Goal: Transaction & Acquisition: Purchase product/service

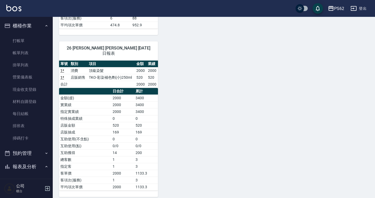
scroll to position [158, 0]
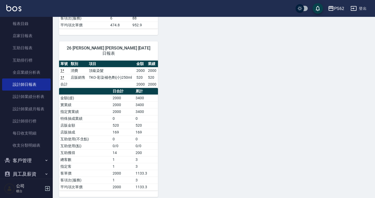
click at [25, 21] on link "報表目錄" at bounding box center [26, 24] width 48 height 12
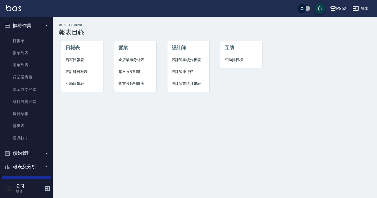
click at [61, 15] on div "PS62 登出" at bounding box center [188, 8] width 377 height 17
click at [27, 127] on link "排班表" at bounding box center [26, 126] width 48 height 12
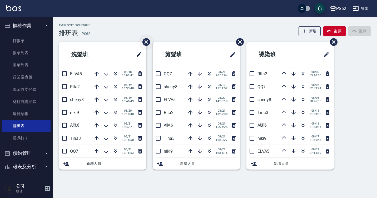
scroll to position [194, 0]
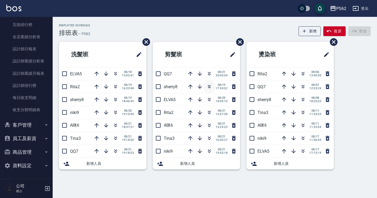
click at [211, 88] on icon "button" at bounding box center [209, 87] width 6 height 6
click at [210, 87] on icon "button" at bounding box center [209, 87] width 6 height 6
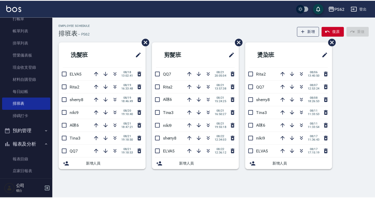
scroll to position [0, 0]
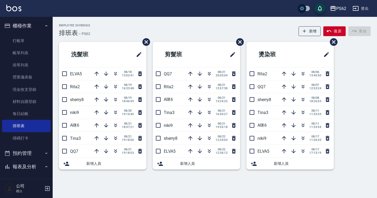
click at [57, 9] on div "PS62 登出" at bounding box center [188, 8] width 377 height 17
click at [34, 52] on link "帳單列表" at bounding box center [26, 53] width 48 height 12
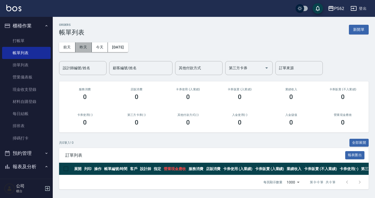
click at [82, 47] on button "昨天" at bounding box center [83, 47] width 16 height 10
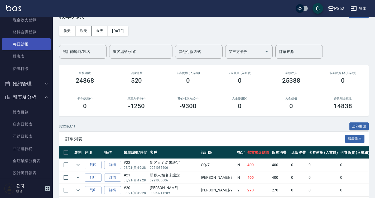
scroll to position [79, 0]
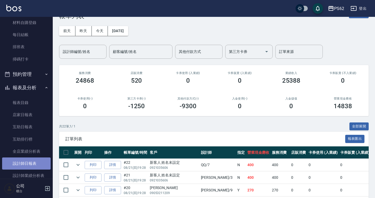
click at [35, 165] on link "設計師日報表" at bounding box center [26, 164] width 48 height 12
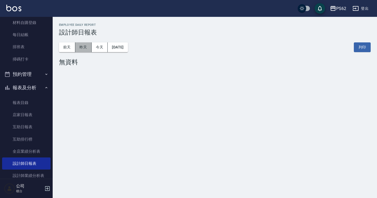
click at [78, 46] on button "昨天" at bounding box center [83, 47] width 16 height 10
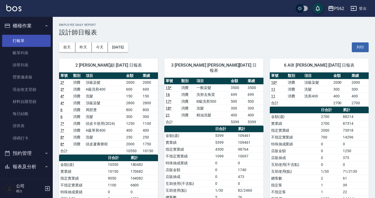
click at [29, 42] on link "打帳單" at bounding box center [26, 41] width 48 height 12
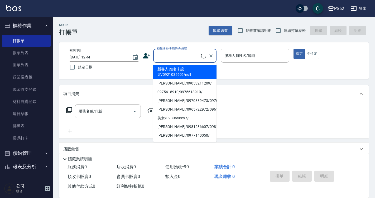
click at [169, 55] on input "顧客姓名/手機號碼/編號" at bounding box center [178, 55] width 45 height 9
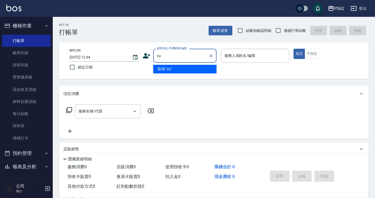
type input "v"
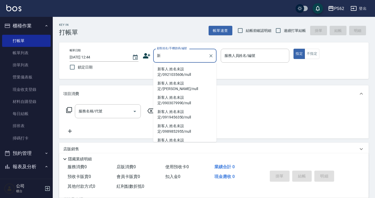
type input "心"
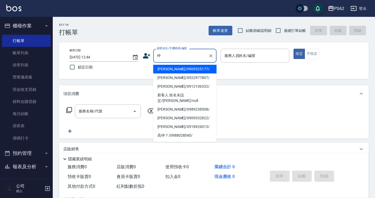
click at [164, 79] on li "[PERSON_NAME]/0922977807/" at bounding box center [184, 78] width 63 height 9
type input "[PERSON_NAME]/0922977807/"
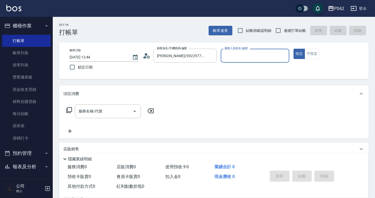
click at [241, 55] on input "服務人員姓名/編號" at bounding box center [255, 55] width 64 height 9
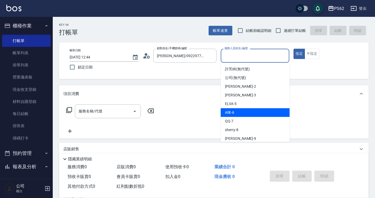
click at [248, 115] on div "A咪 -6" at bounding box center [255, 112] width 69 height 9
type input "A咪-6"
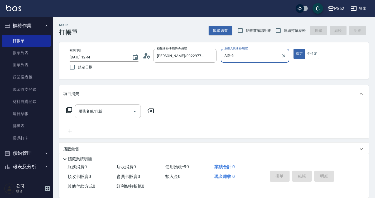
click at [69, 110] on icon at bounding box center [69, 110] width 6 height 6
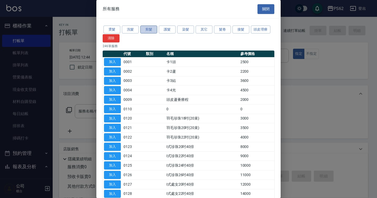
click at [154, 29] on button "剪髮" at bounding box center [148, 30] width 17 height 8
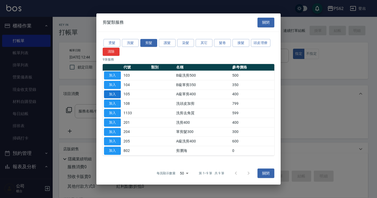
click at [109, 92] on button "加入" at bounding box center [112, 94] width 17 height 8
type input "A級單剪400(105)"
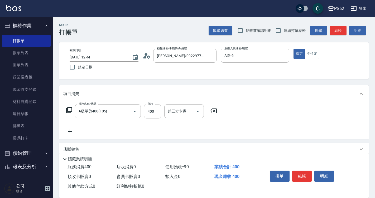
click at [157, 111] on input "400" at bounding box center [152, 111] width 17 height 14
type input "500"
click at [297, 171] on button "結帳" at bounding box center [302, 176] width 20 height 11
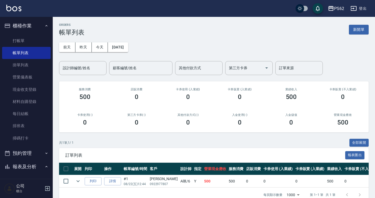
click at [36, 33] on ul "打帳單 帳單列表 掛單列表 營業儀表板 現金收支登錄 材料自購登錄 每日結帳 排班表 掃碼打卡" at bounding box center [26, 90] width 48 height 114
click at [34, 43] on link "打帳單" at bounding box center [26, 41] width 48 height 12
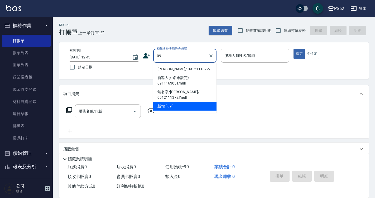
type input "0"
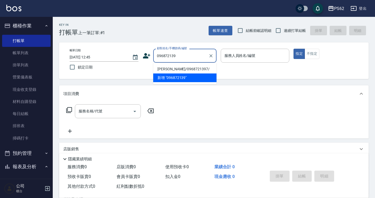
type input "[PERSON_NAME]/0968721397/"
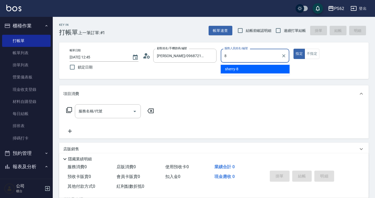
type input "sherry-8"
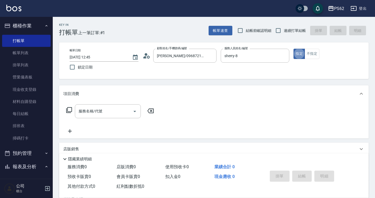
type button "true"
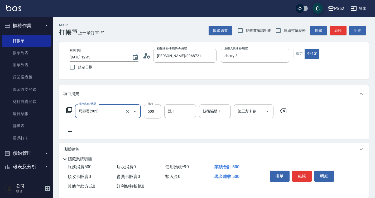
type input "局部燙(303)"
type input "900"
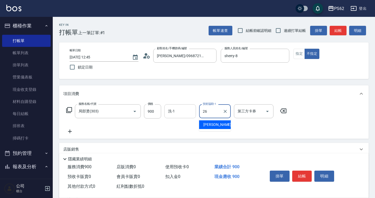
type input "26"
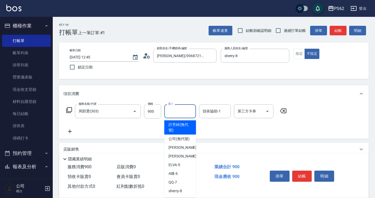
click at [180, 109] on input "洗-1" at bounding box center [180, 111] width 27 height 9
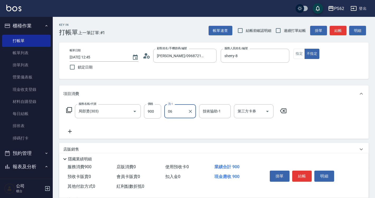
type input "0"
type input "06"
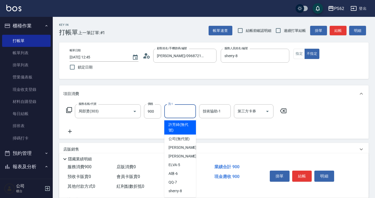
click at [186, 110] on input "洗-1" at bounding box center [180, 111] width 27 height 9
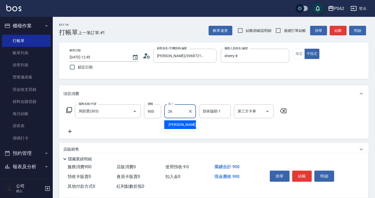
type input "[PERSON_NAME]-26"
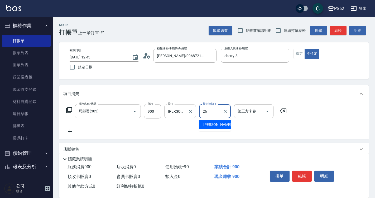
type input "[PERSON_NAME]-26"
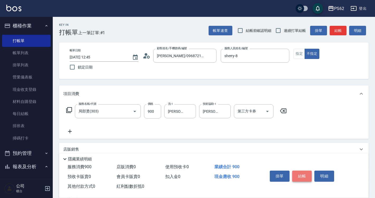
click at [300, 171] on button "結帳" at bounding box center [302, 176] width 20 height 11
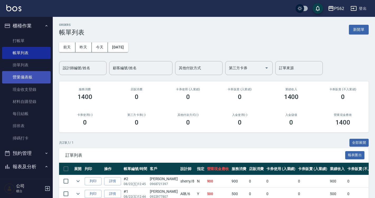
scroll to position [53, 0]
